Goal: Navigation & Orientation: Find specific page/section

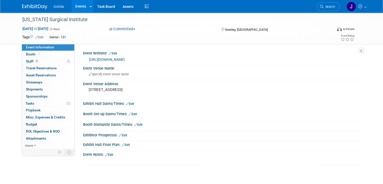
click at [26, 7] on img at bounding box center [34, 6] width 25 height 5
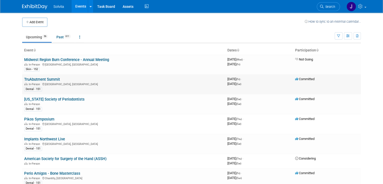
click at [37, 77] on link "TruAbutment Summit" at bounding box center [42, 79] width 36 height 5
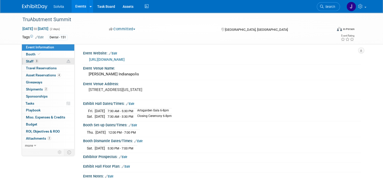
click at [25, 59] on link "3 Staff 3" at bounding box center [48, 61] width 52 height 7
